Goal: Task Accomplishment & Management: Manage account settings

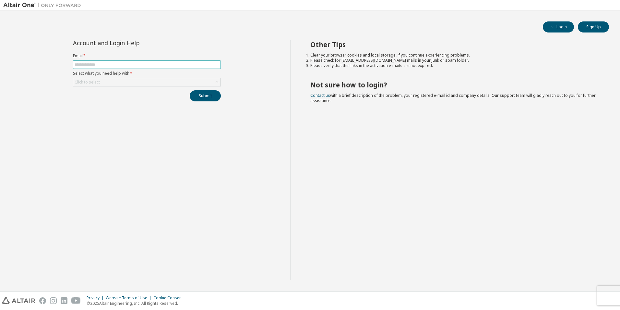
click at [190, 65] on input "text" at bounding box center [147, 64] width 145 height 5
type input "**********"
click at [148, 83] on div "Click to select" at bounding box center [146, 82] width 147 height 8
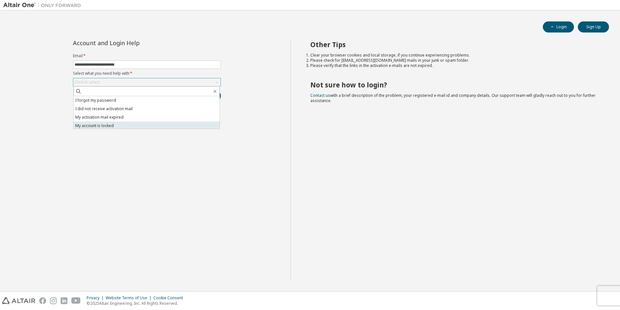
click at [111, 124] on li "My account is locked" at bounding box center [147, 125] width 146 height 8
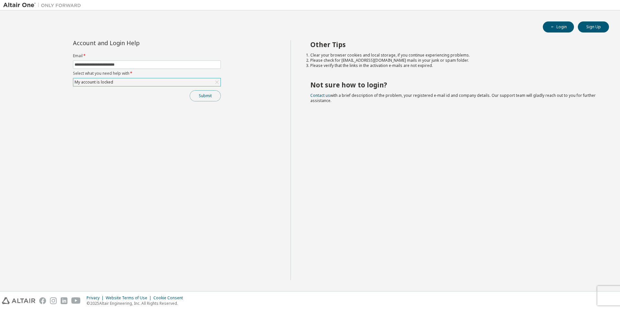
click at [197, 97] on button "Submit" at bounding box center [205, 95] width 31 height 11
click at [577, 291] on link "Altair support" at bounding box center [573, 292] width 26 height 6
click at [606, 291] on icon "button" at bounding box center [607, 292] width 4 height 4
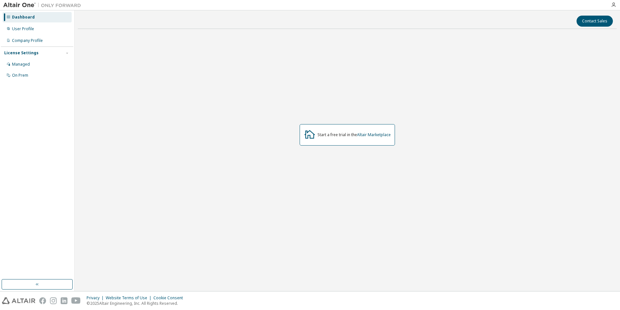
click at [31, 18] on div "Dashboard" at bounding box center [23, 17] width 23 height 5
click at [21, 62] on div "Managed" at bounding box center [21, 64] width 18 height 5
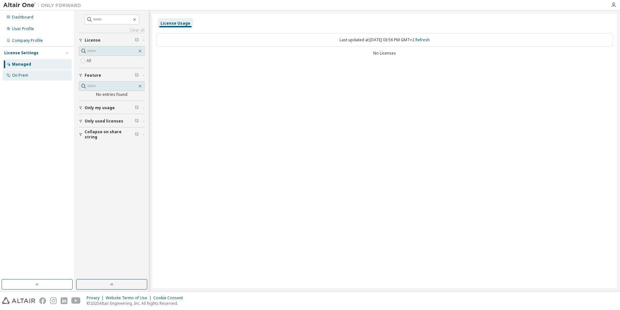
click at [21, 74] on div "On Prem" at bounding box center [20, 75] width 16 height 5
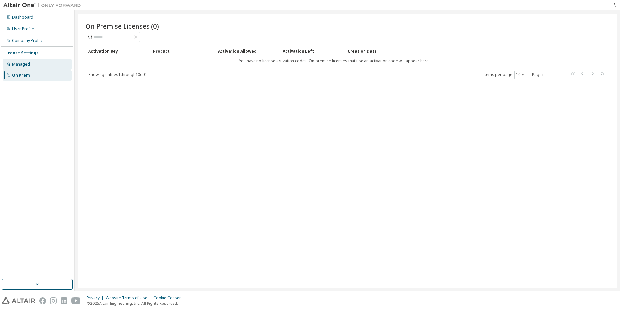
click at [26, 61] on div "Managed" at bounding box center [37, 64] width 69 height 10
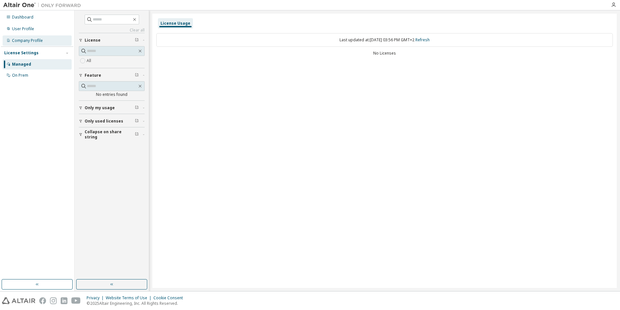
click at [26, 43] on div "Company Profile" at bounding box center [37, 40] width 69 height 10
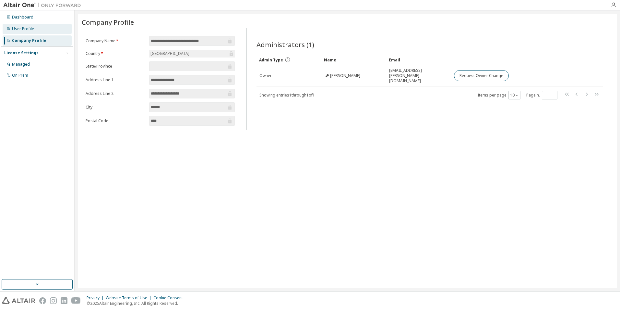
click at [26, 31] on div "User Profile" at bounding box center [37, 29] width 69 height 10
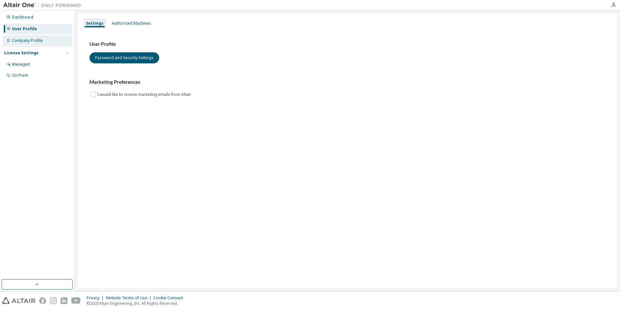
click at [25, 40] on div "Company Profile" at bounding box center [27, 40] width 31 height 5
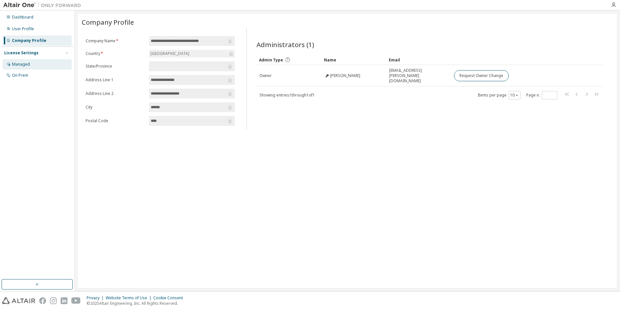
click at [24, 62] on div "Managed" at bounding box center [21, 64] width 18 height 5
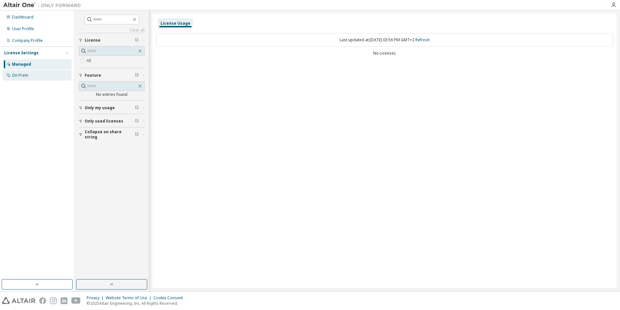
click at [32, 77] on div "On Prem" at bounding box center [37, 75] width 69 height 10
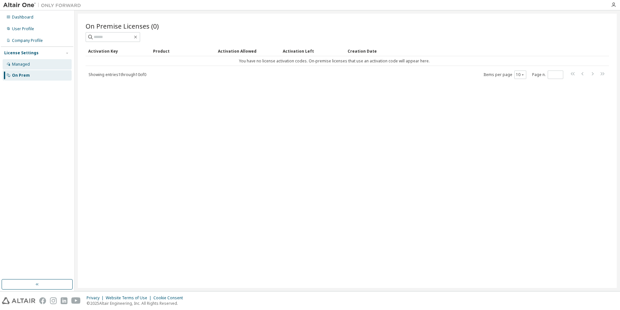
click at [26, 65] on div "Managed" at bounding box center [21, 64] width 18 height 5
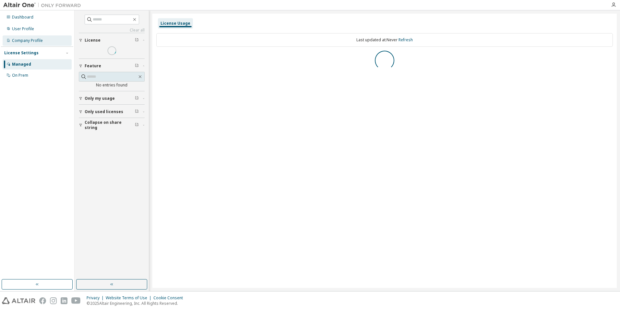
click at [32, 41] on div "Company Profile" at bounding box center [27, 40] width 31 height 5
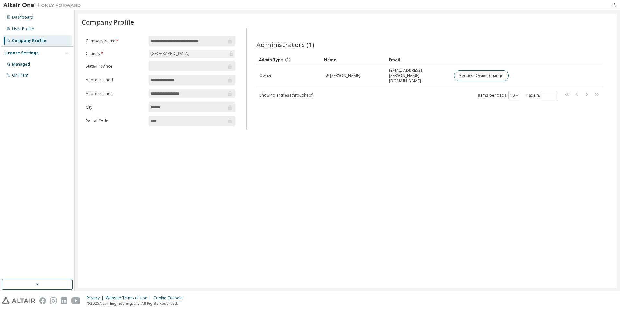
click at [188, 110] on span "******" at bounding box center [192, 107] width 86 height 10
click at [174, 90] on input "**********" at bounding box center [189, 93] width 76 height 6
click at [169, 63] on span at bounding box center [192, 66] width 86 height 10
click at [168, 48] on form "**********" at bounding box center [160, 81] width 149 height 90
click at [29, 31] on div "User Profile" at bounding box center [23, 28] width 22 height 5
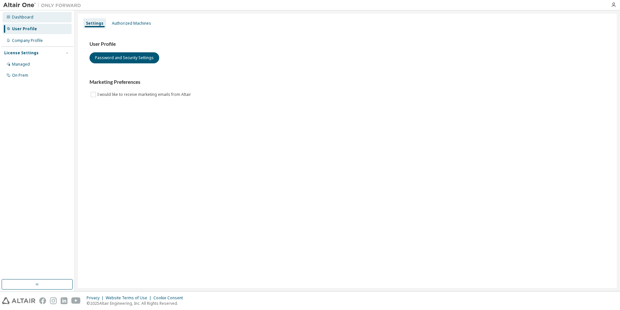
click at [28, 18] on div "Dashboard" at bounding box center [22, 17] width 21 height 5
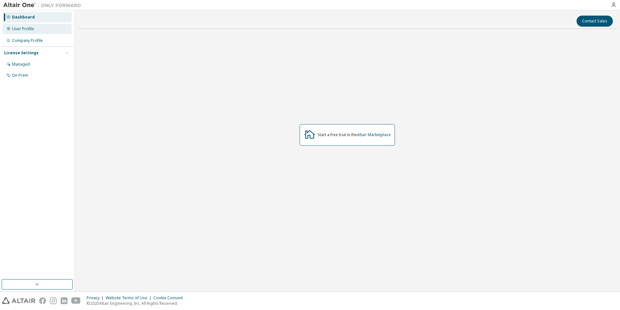
click at [29, 31] on div "User Profile" at bounding box center [23, 28] width 22 height 5
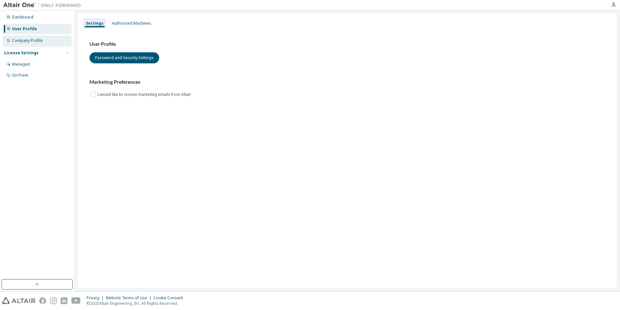
click at [29, 41] on div "Company Profile" at bounding box center [27, 40] width 31 height 5
